Goal: Task Accomplishment & Management: Complete application form

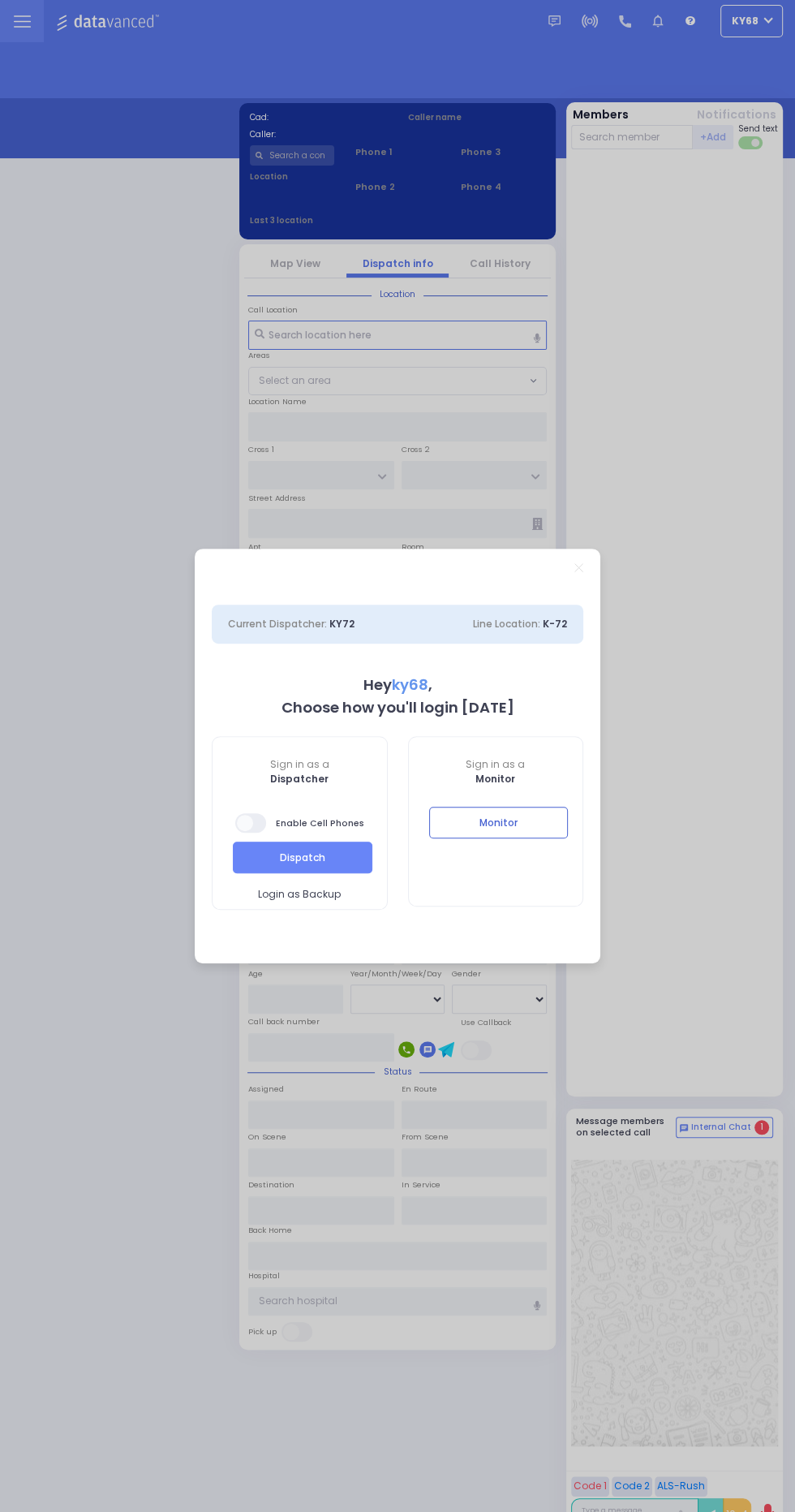
select select "12"
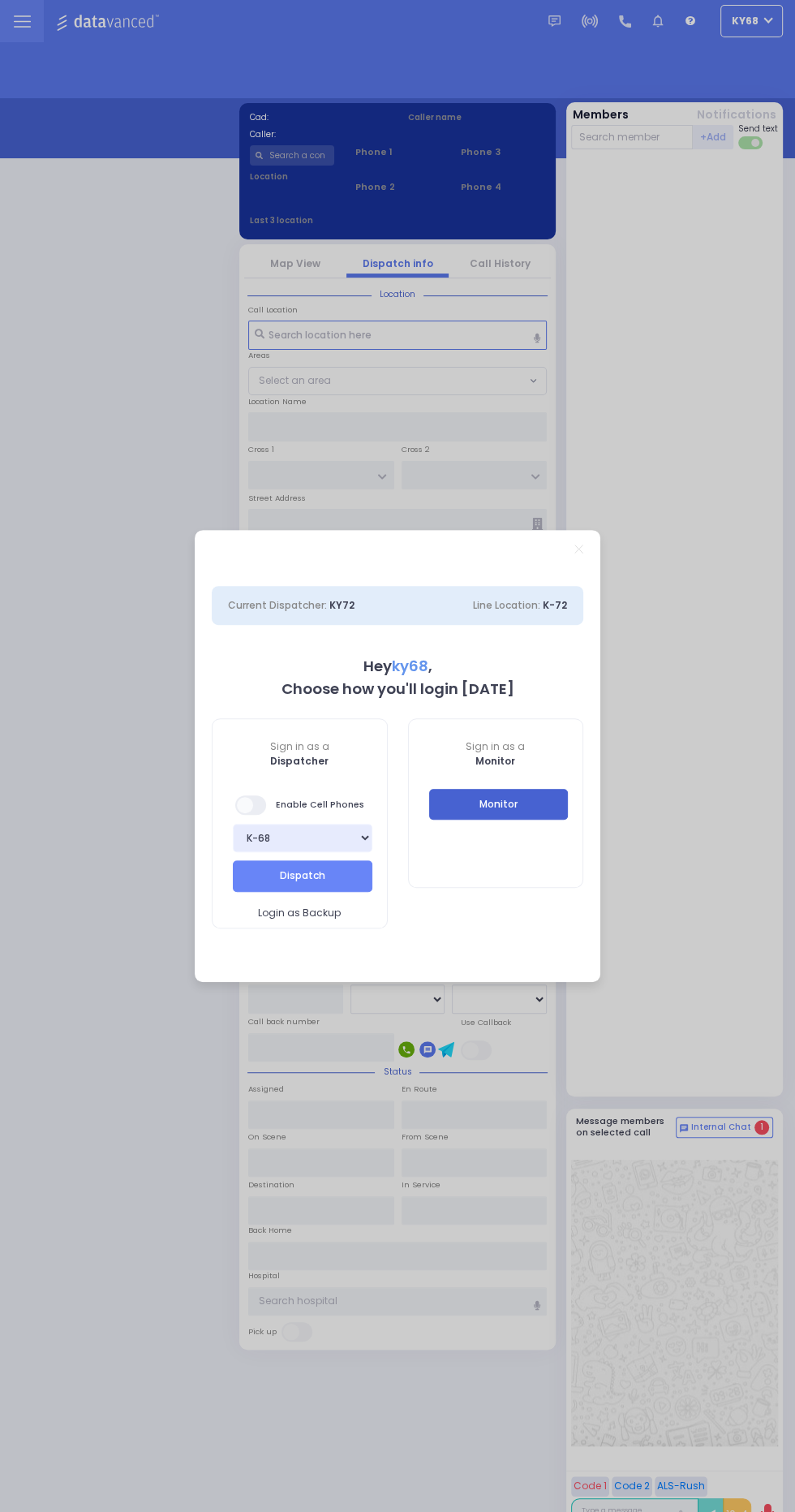
click at [549, 819] on button "Monitor" at bounding box center [499, 805] width 139 height 31
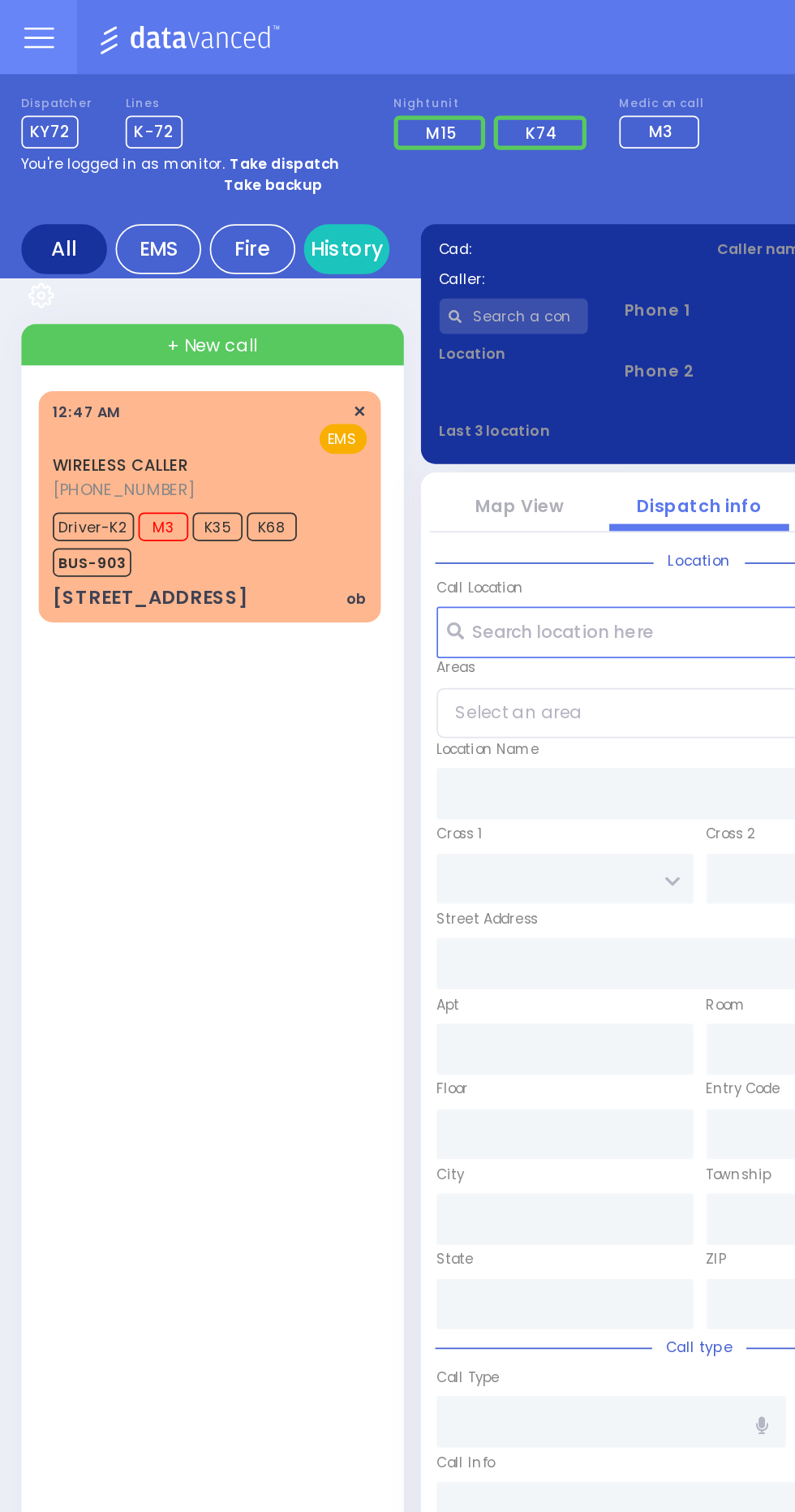
click at [26, 346] on div "WIRELESS CALLER (845) 537-0808 12:47 AM ✕ EMS M3 K35" at bounding box center [119, 288] width 188 height 125
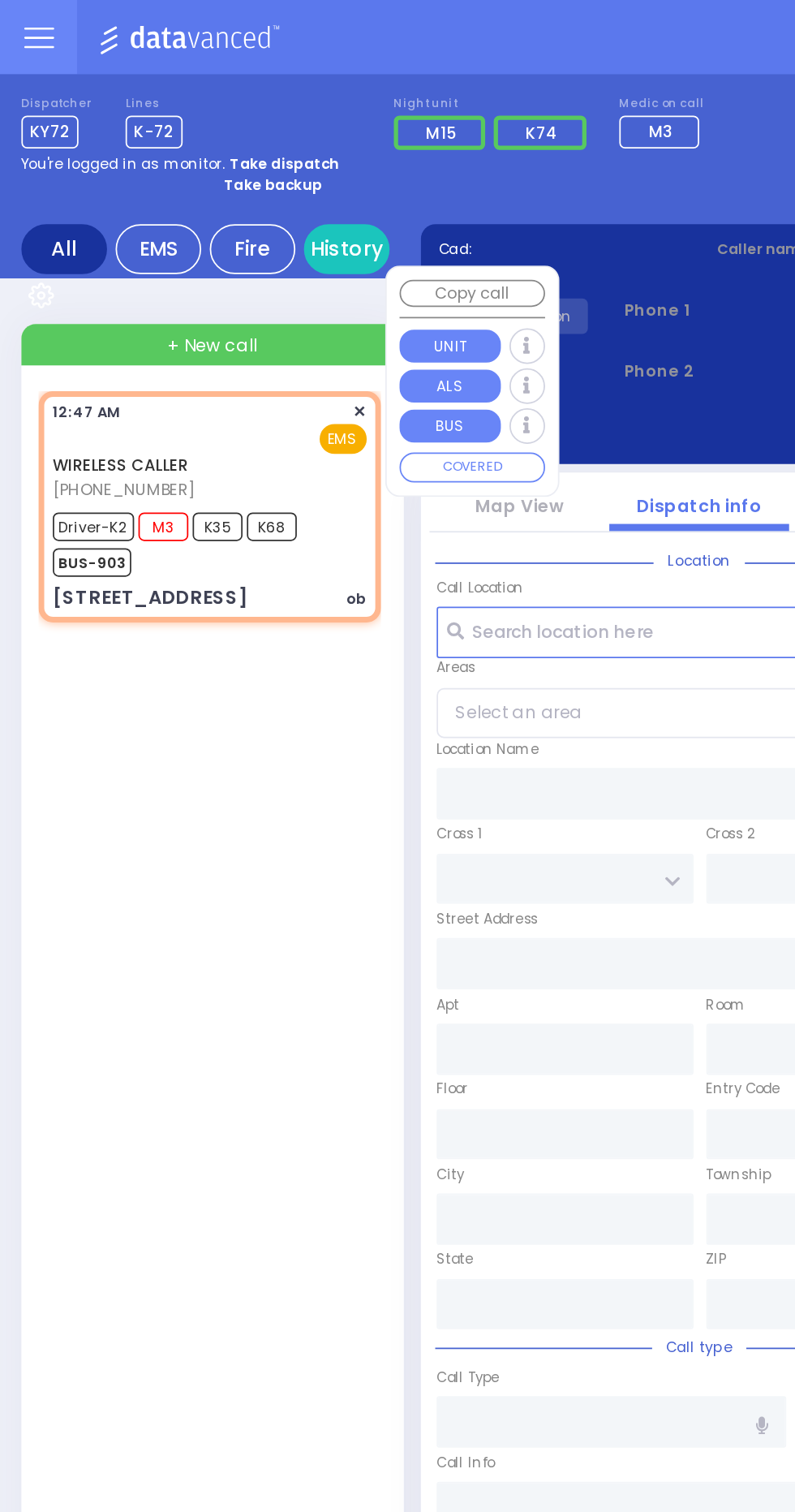
select select
type input "ob"
radio input "true"
type input "Jana"
type input "Maleh"
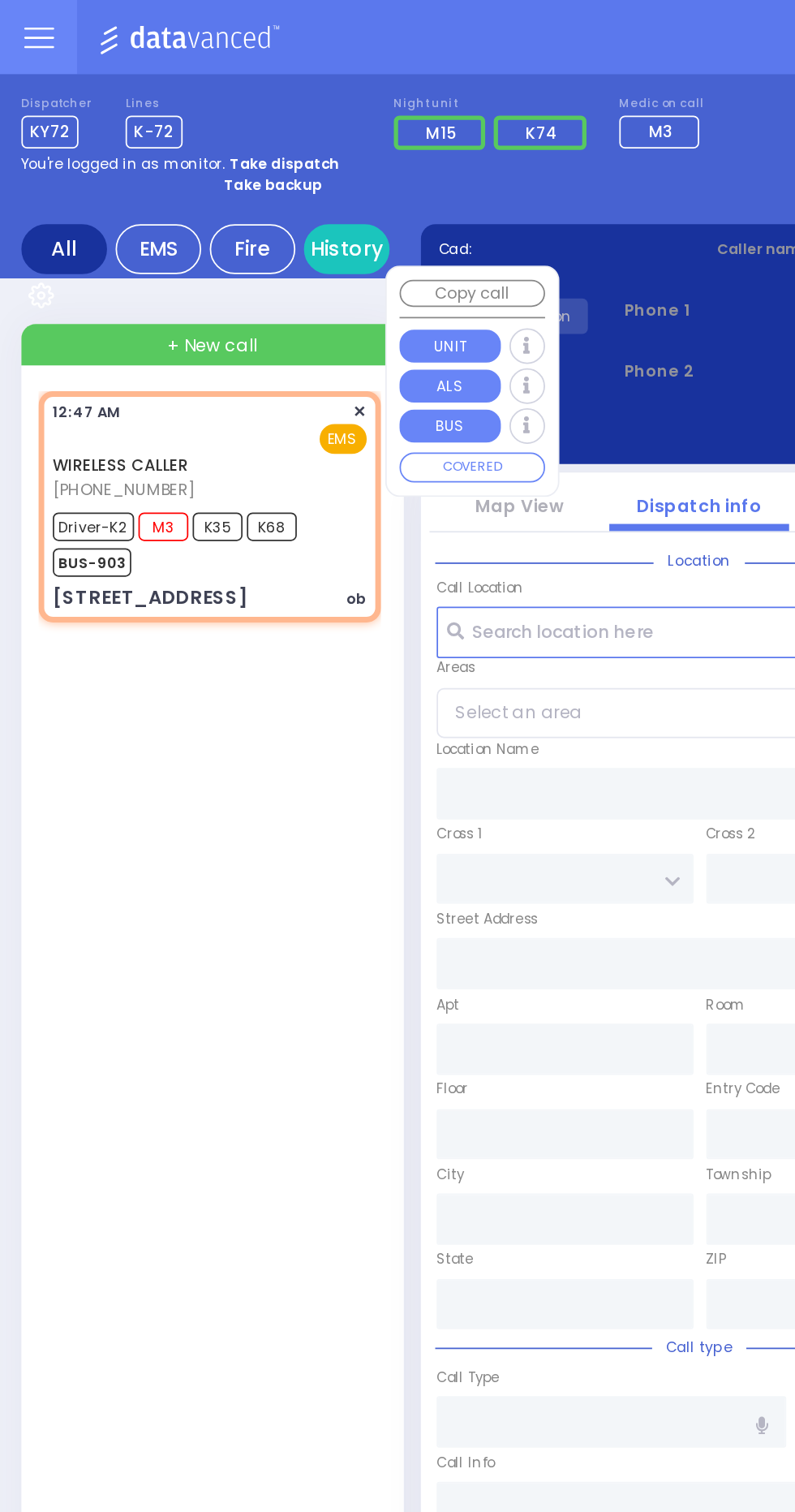
type input "33"
select select "Year"
select select "[DEMOGRAPHIC_DATA]"
type input "00:47"
type input "00:49"
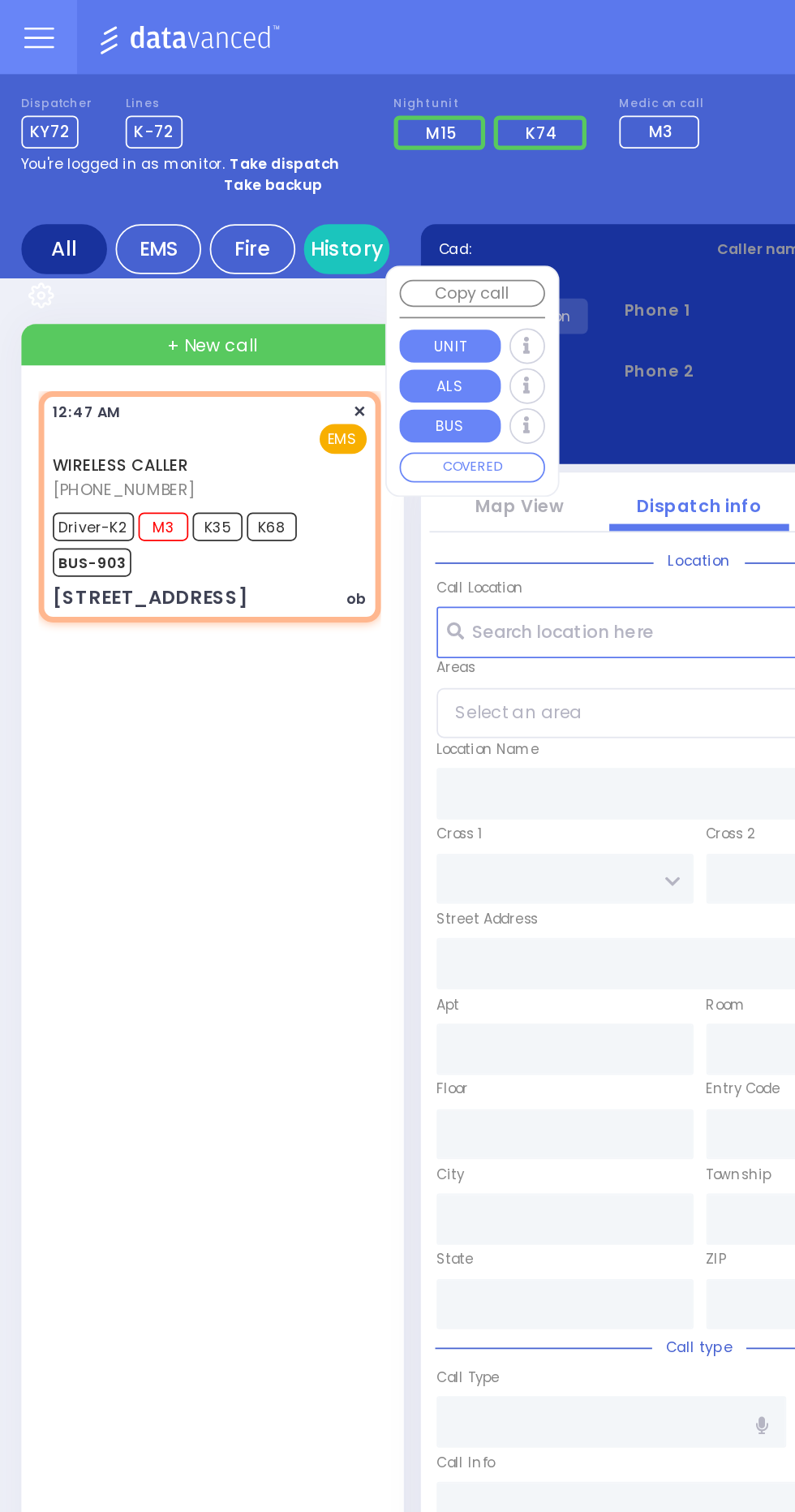
type input "00:50"
type input "00:55"
type input "01:15"
type input "01:45"
type input "Good Samaritan Hospital 257 Lafayette Avenue 8457909405 Suffern"
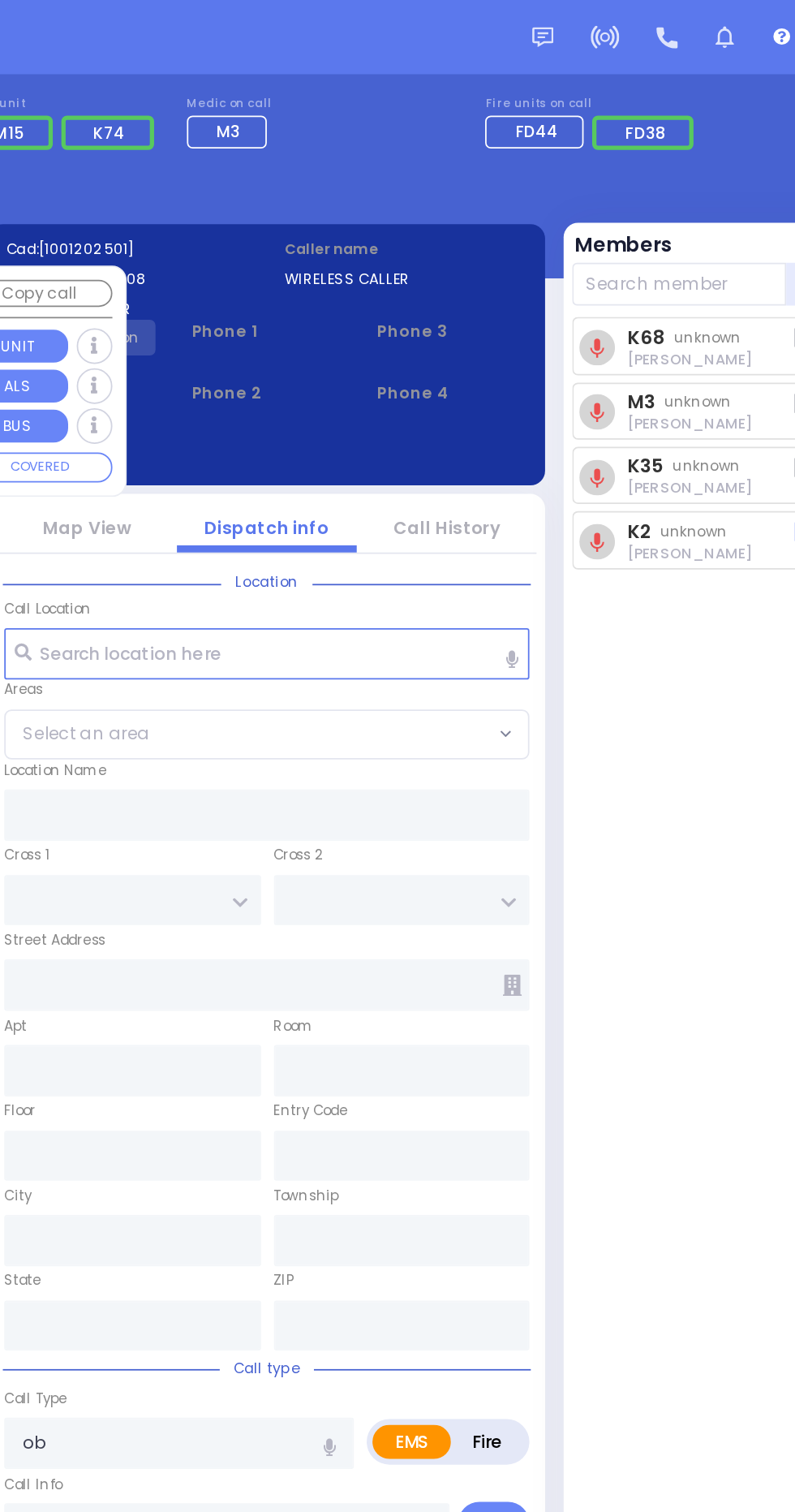
type input "ACRES RD"
type input "SATMAR DR"
type input "6 Krolla Drive"
type input "301"
type input "Monroe"
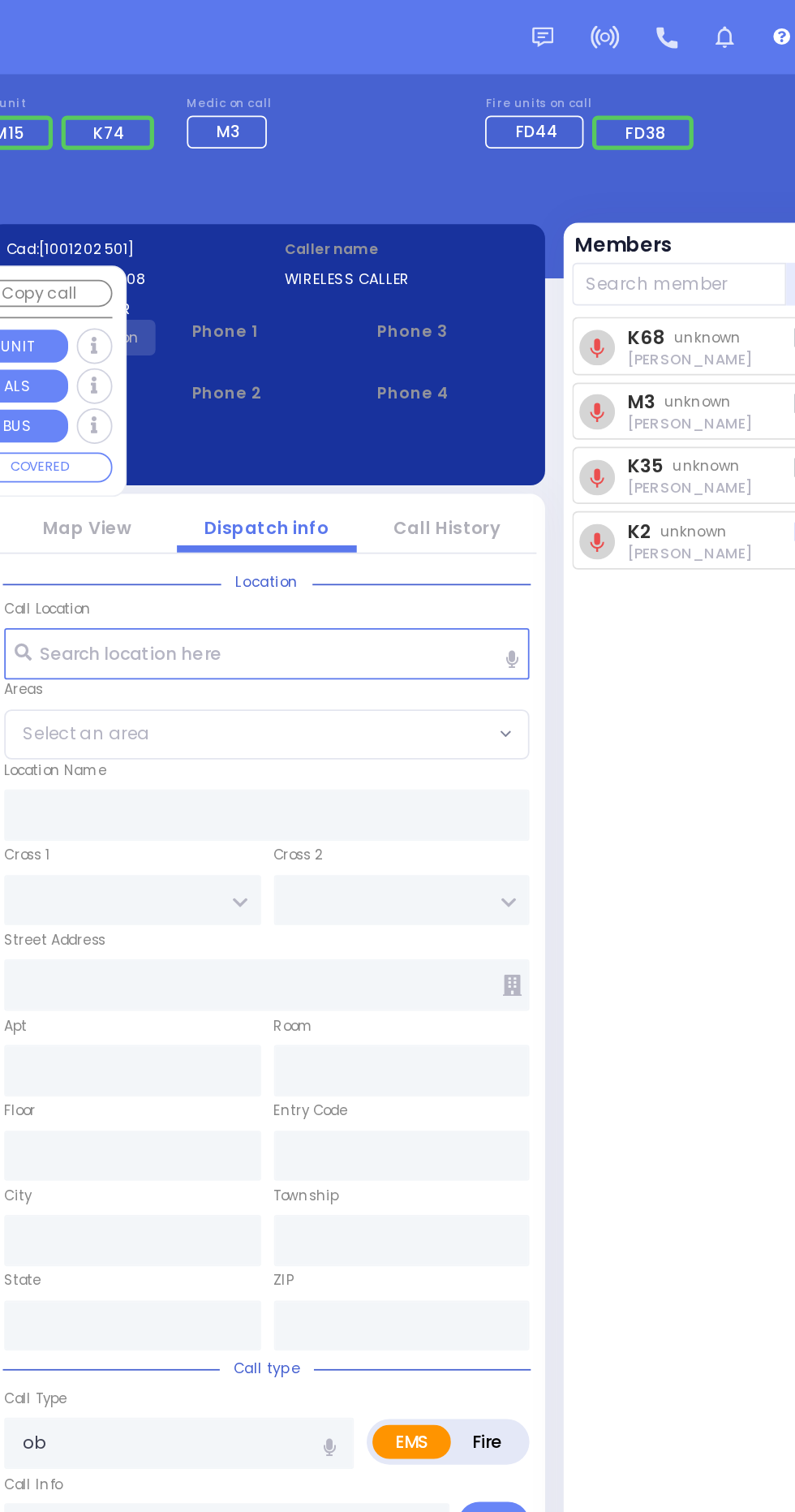
type input "New York"
type input "10950"
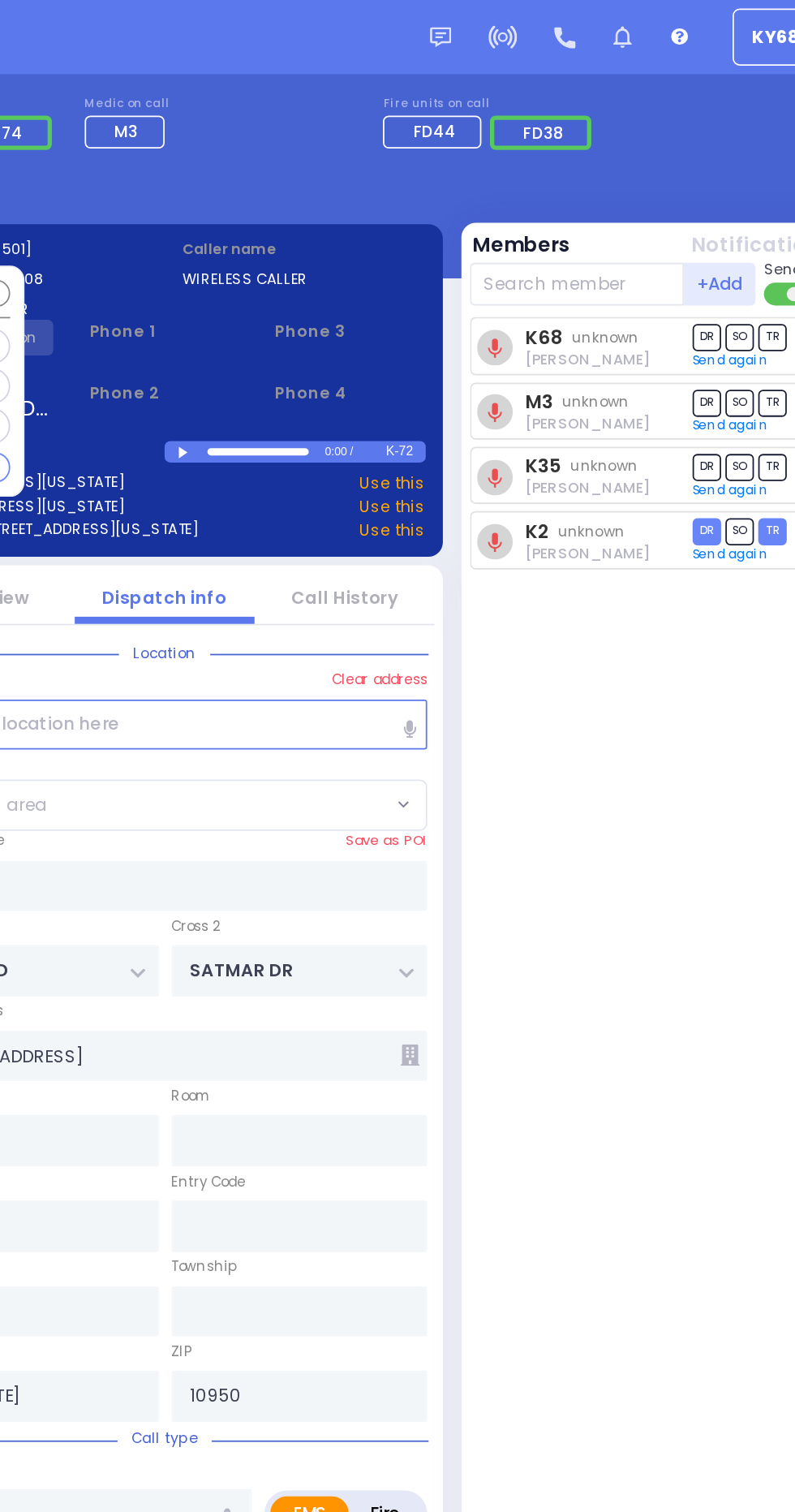
select select "PALM TREE"
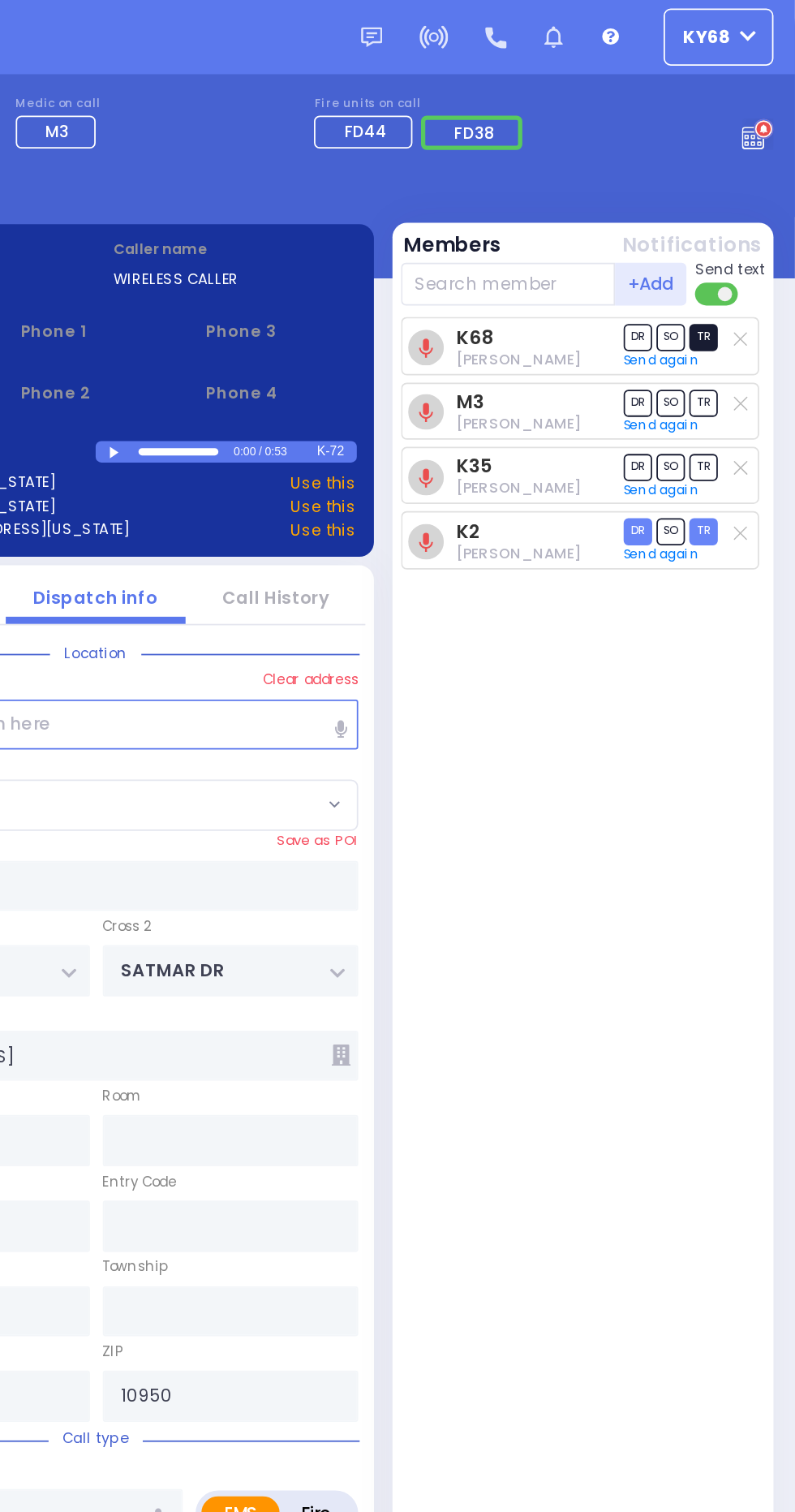
click at [743, 191] on span "TR" at bounding box center [743, 192] width 16 height 15
select select
radio input "true"
select select "Year"
select select "[DEMOGRAPHIC_DATA]"
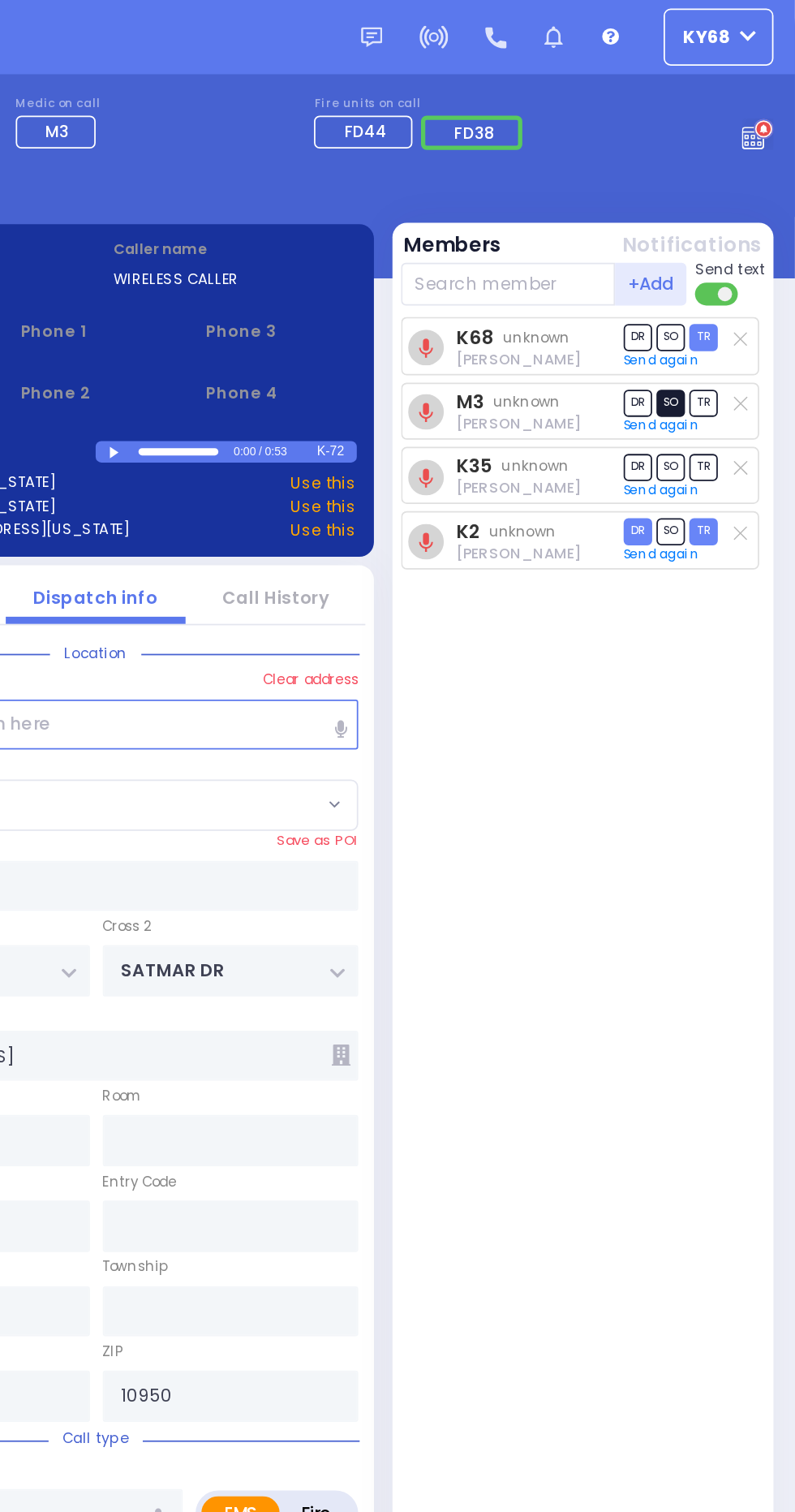
click at [721, 230] on span "SO" at bounding box center [725, 230] width 16 height 15
select select "PALM TREE"
select select
radio input "true"
select select "Year"
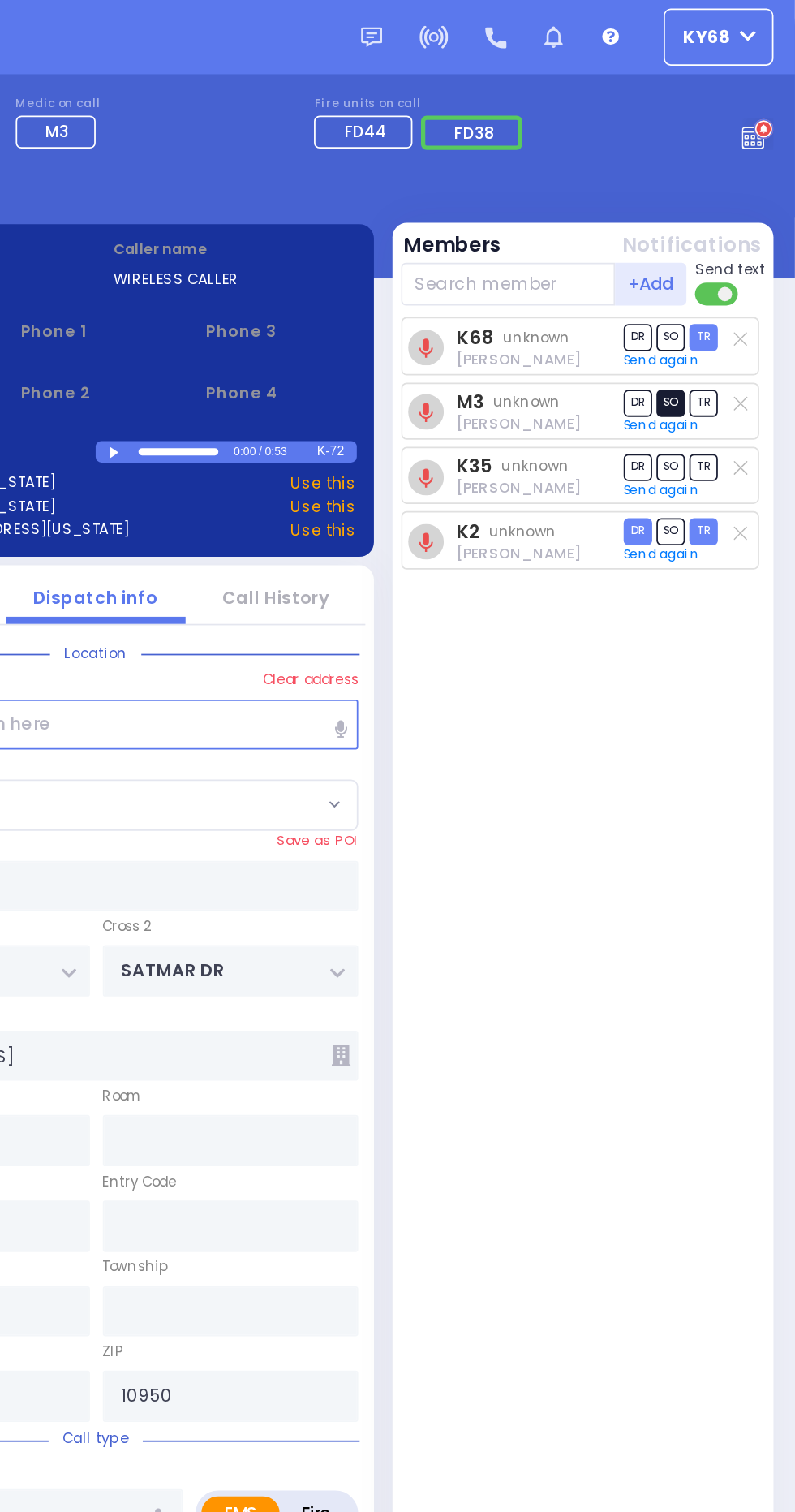
select select "[DEMOGRAPHIC_DATA]"
click at [745, 266] on span "TR" at bounding box center [743, 266] width 16 height 15
select select "PALM TREE"
select select
radio input "true"
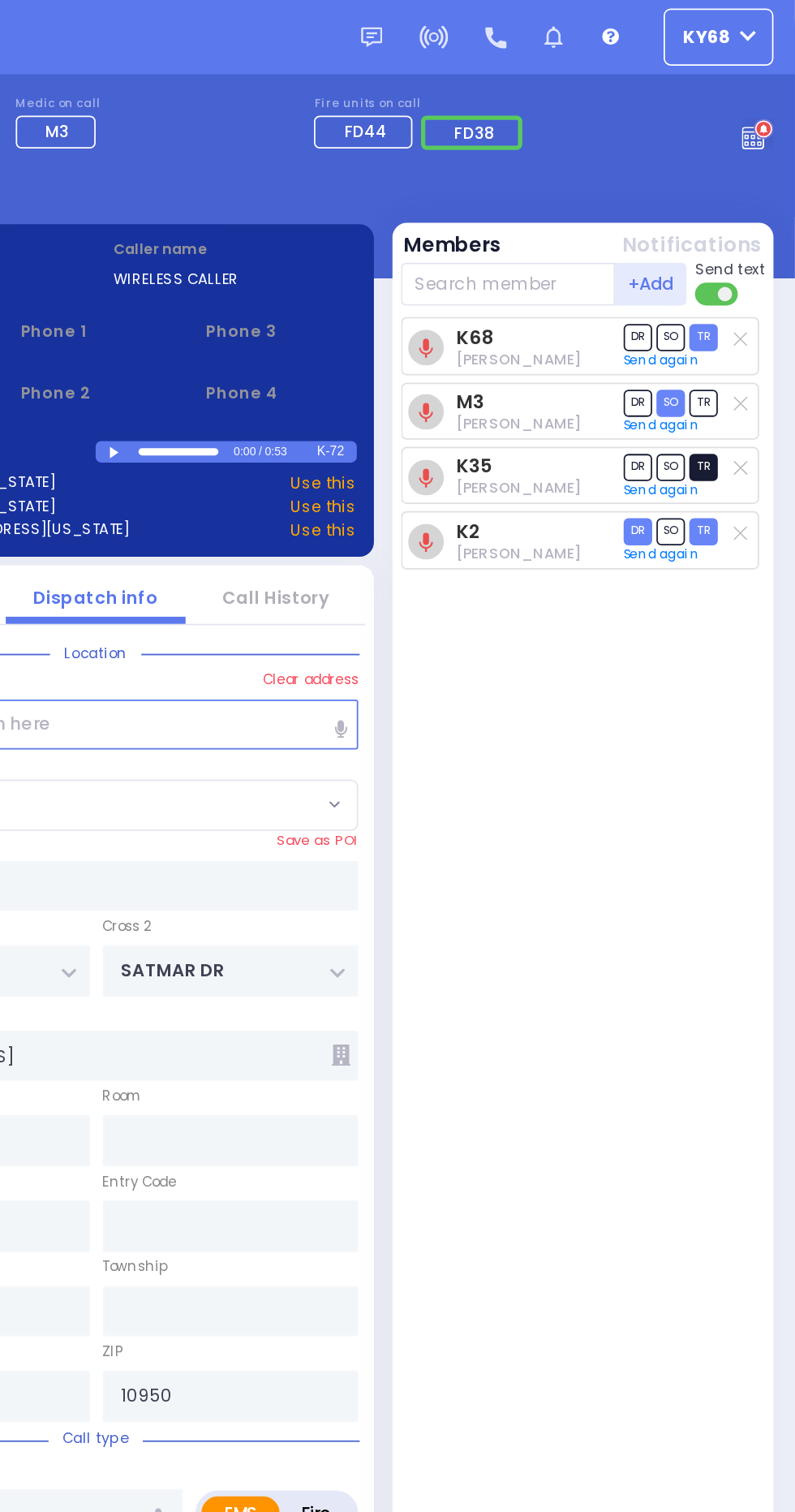
select select "Year"
select select "[DEMOGRAPHIC_DATA]"
select select "PALM TREE"
click at [769, 73] on icon at bounding box center [774, 76] width 18 height 18
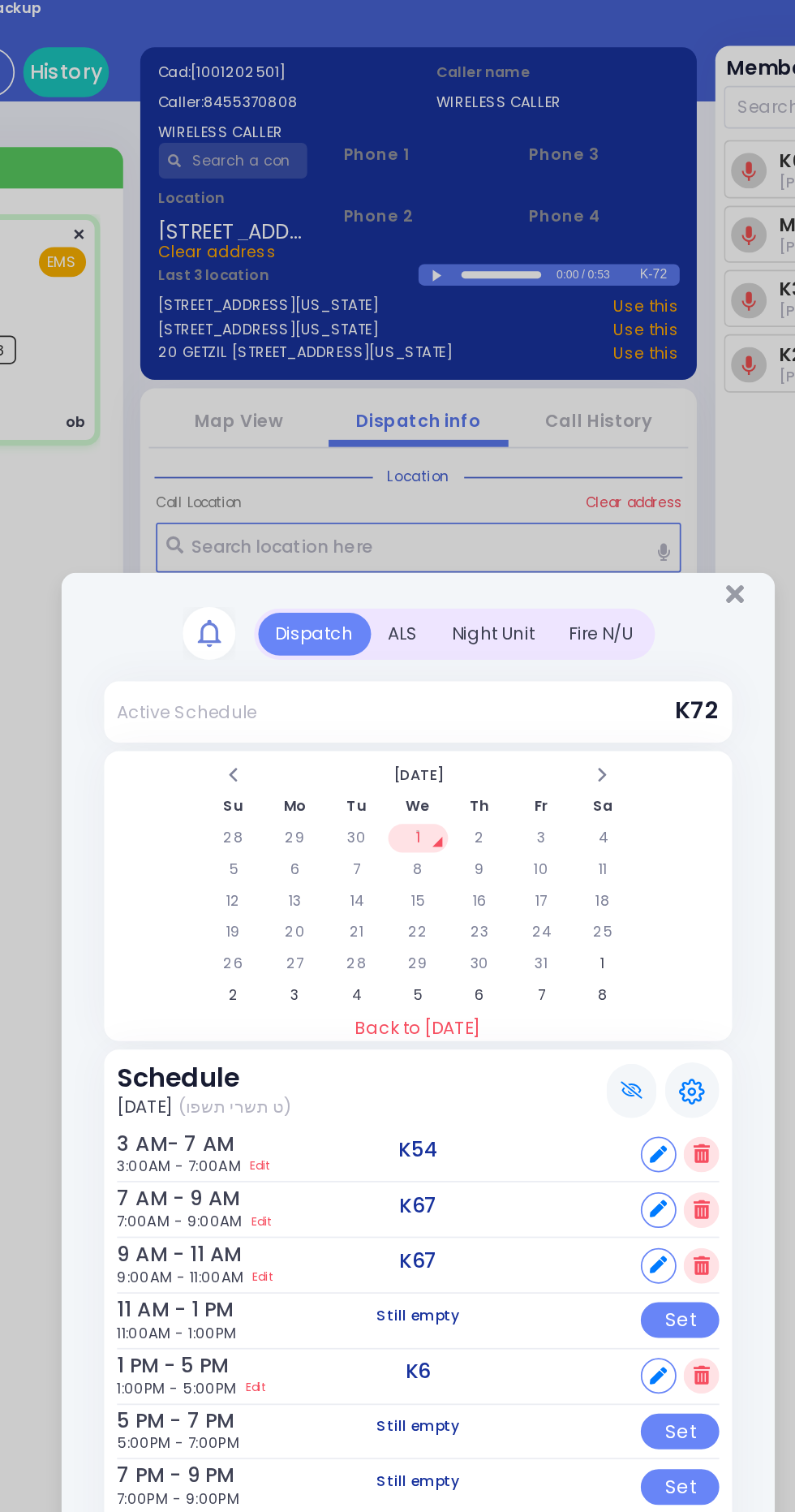
click at [386, 474] on div "ALS" at bounding box center [389, 461] width 36 height 24
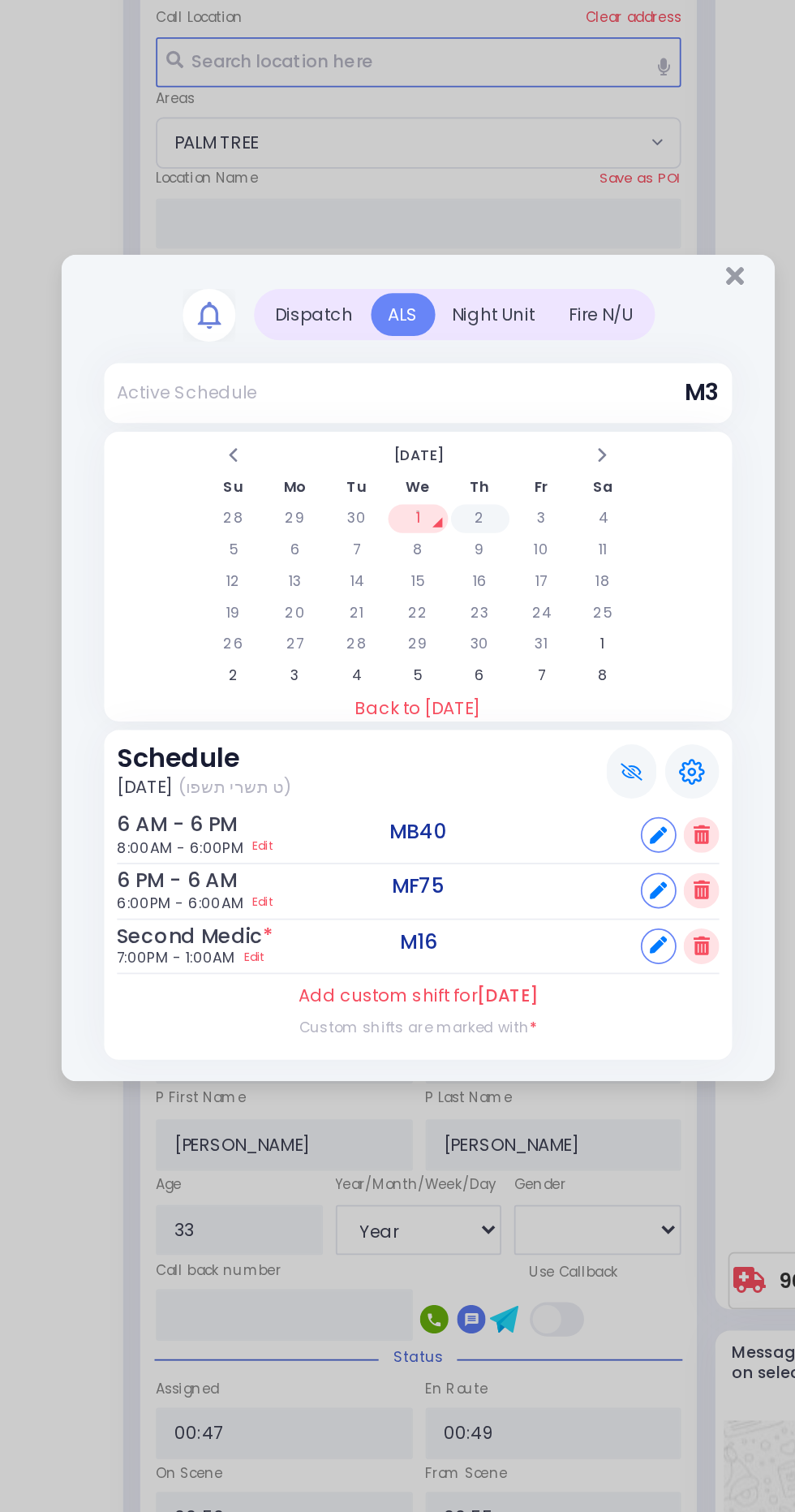
click at [437, 679] on td "2" at bounding box center [432, 671] width 34 height 16
click at [397, 679] on td "1" at bounding box center [397, 671] width 34 height 16
click at [429, 679] on td "2" at bounding box center [432, 671] width 34 height 16
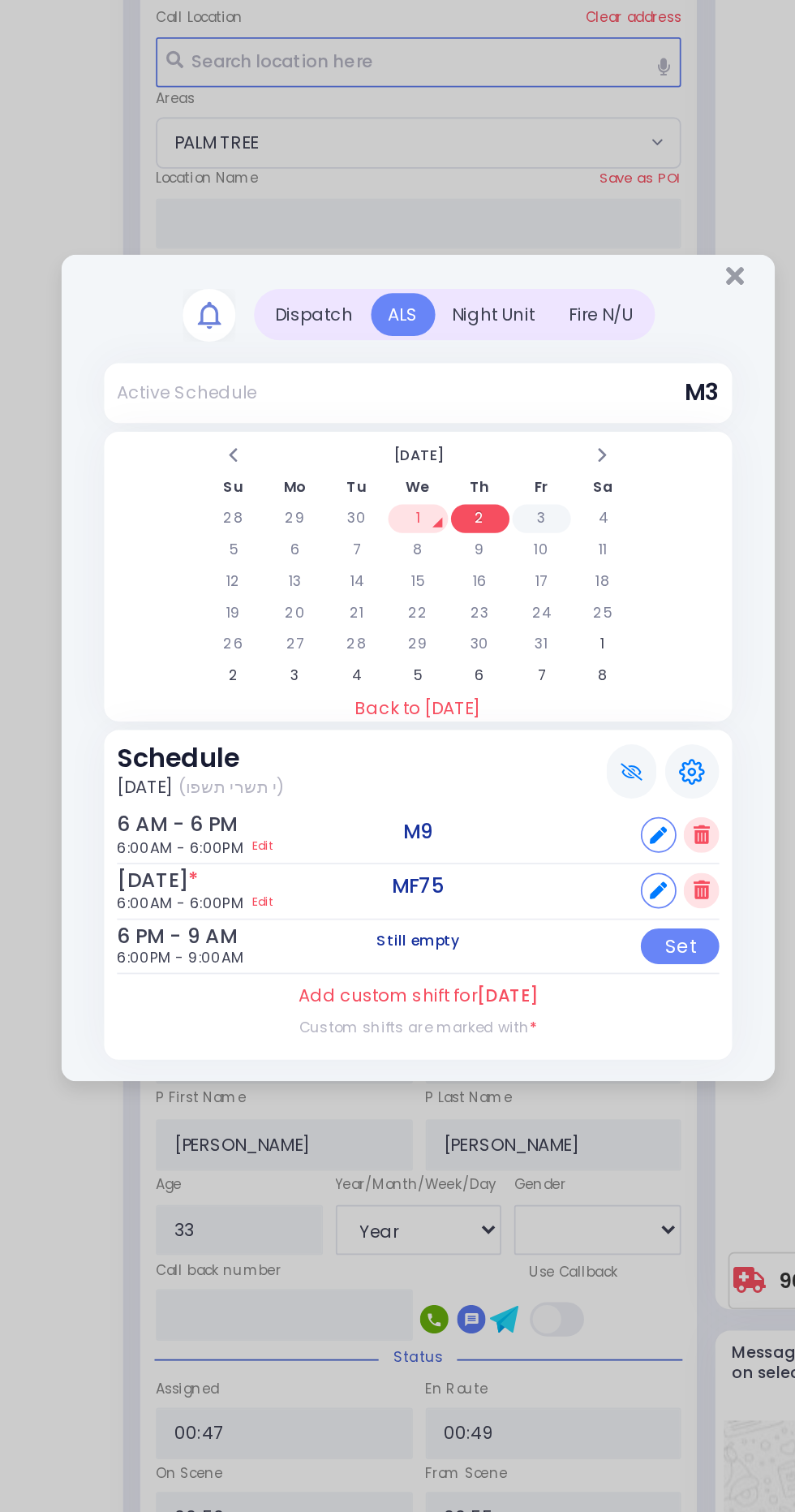
click at [468, 679] on td "3" at bounding box center [468, 671] width 34 height 16
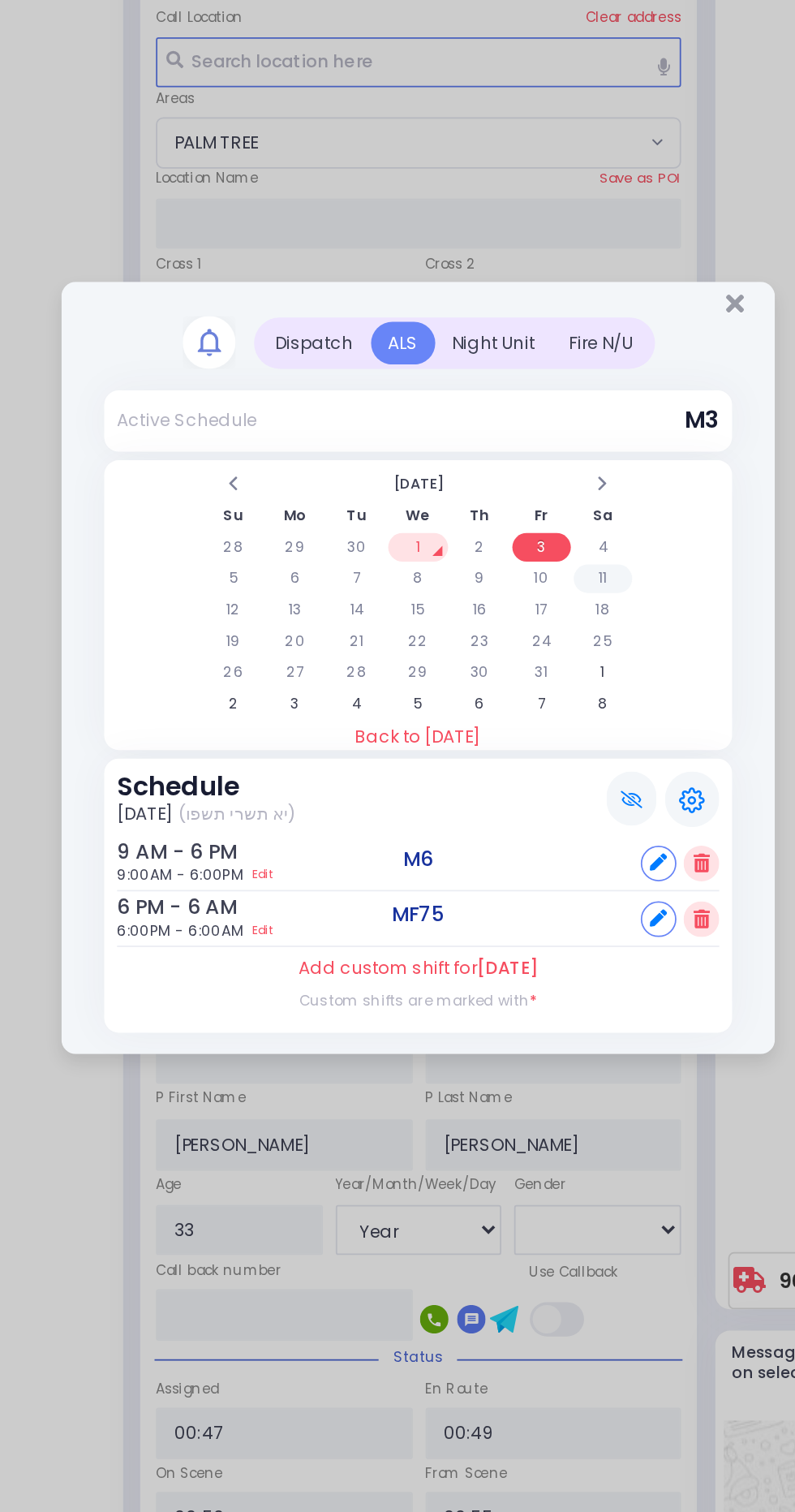
click at [512, 713] on td "11" at bounding box center [503, 705] width 34 height 16
click at [517, 695] on td "4" at bounding box center [503, 687] width 34 height 16
click at [290, 713] on td "5" at bounding box center [292, 705] width 34 height 16
click at [327, 713] on td "6" at bounding box center [327, 705] width 34 height 16
